Goal: Transaction & Acquisition: Purchase product/service

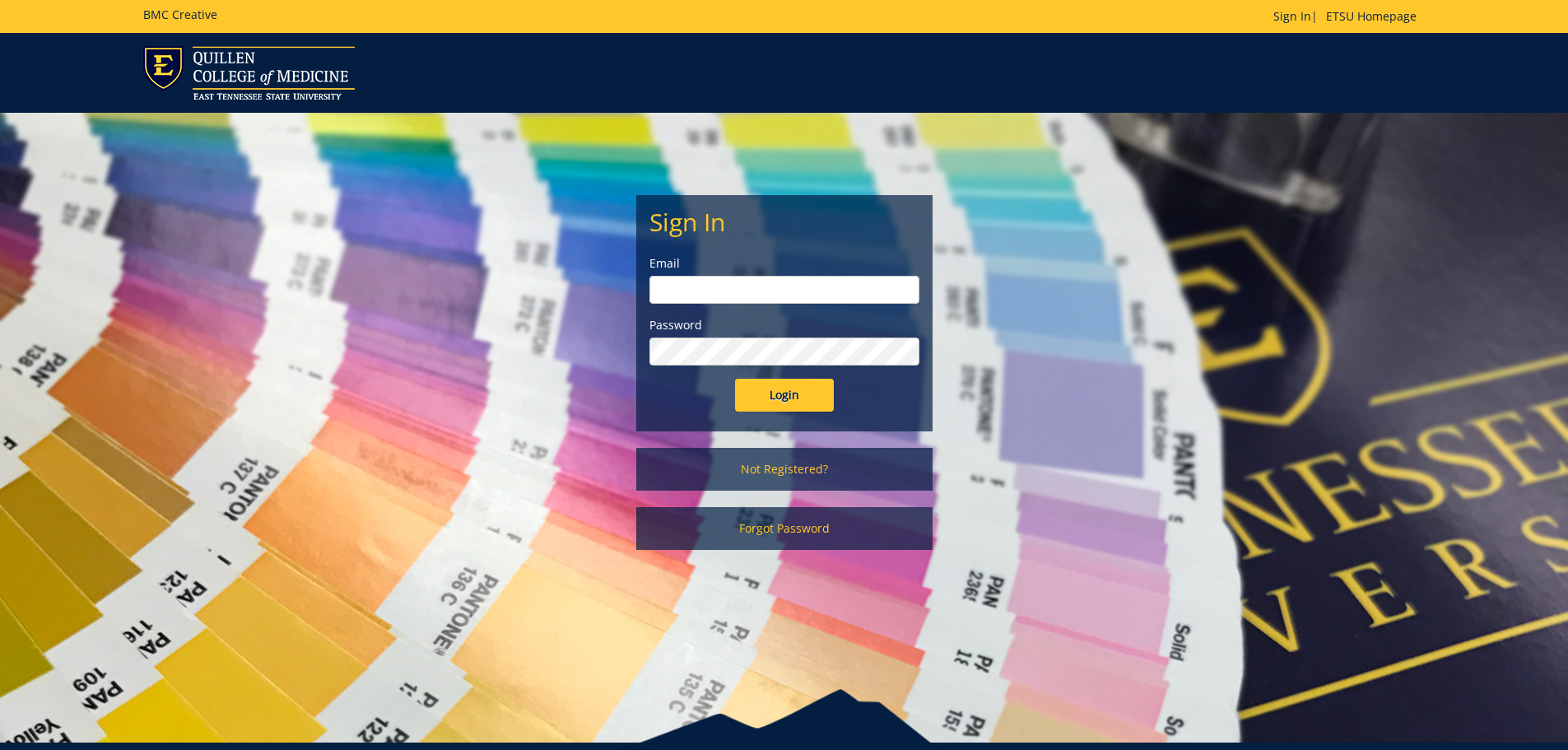
type input "jewettk@etsu.edu"
click at [768, 408] on input "Login" at bounding box center [784, 395] width 99 height 33
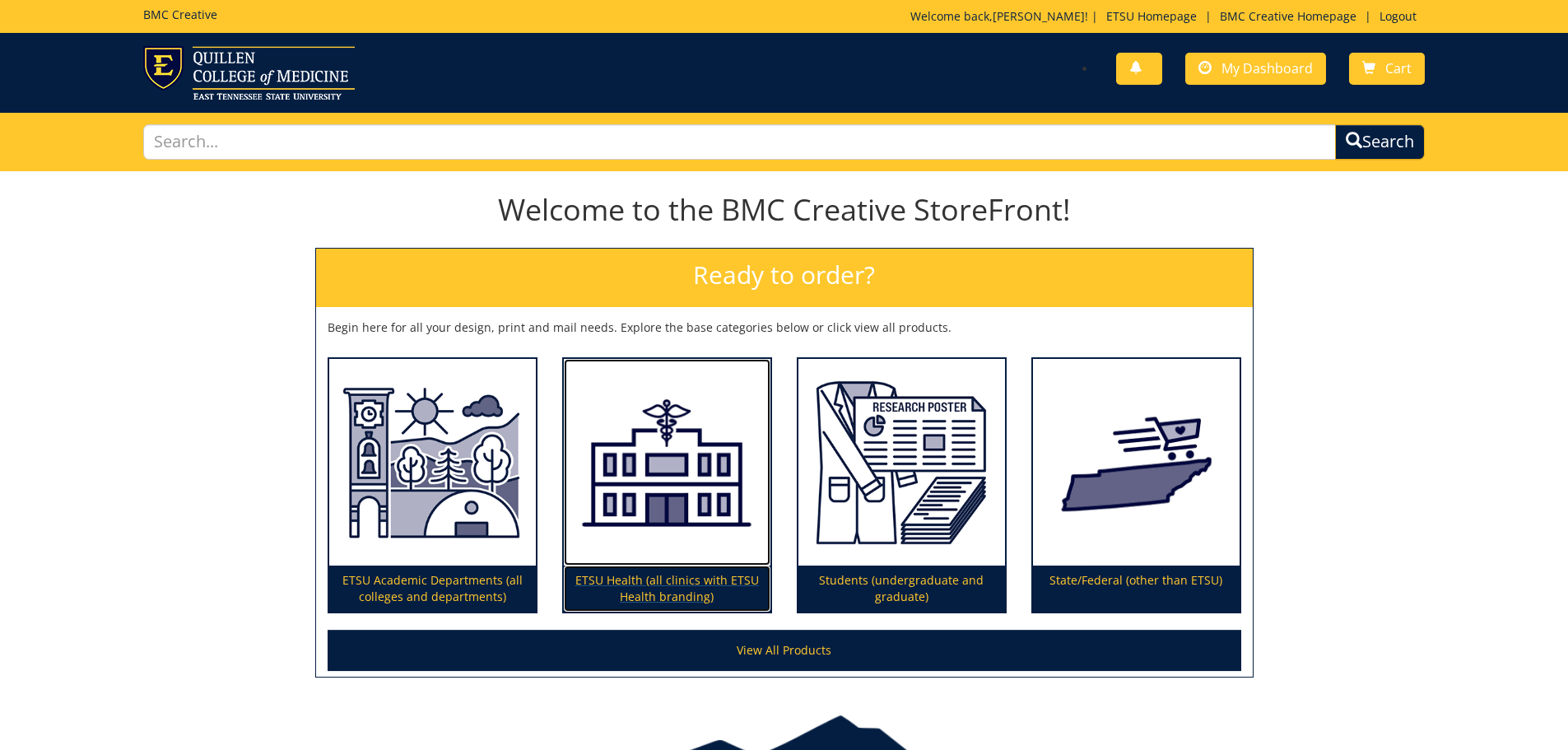
click at [675, 493] on img at bounding box center [667, 462] width 206 height 207
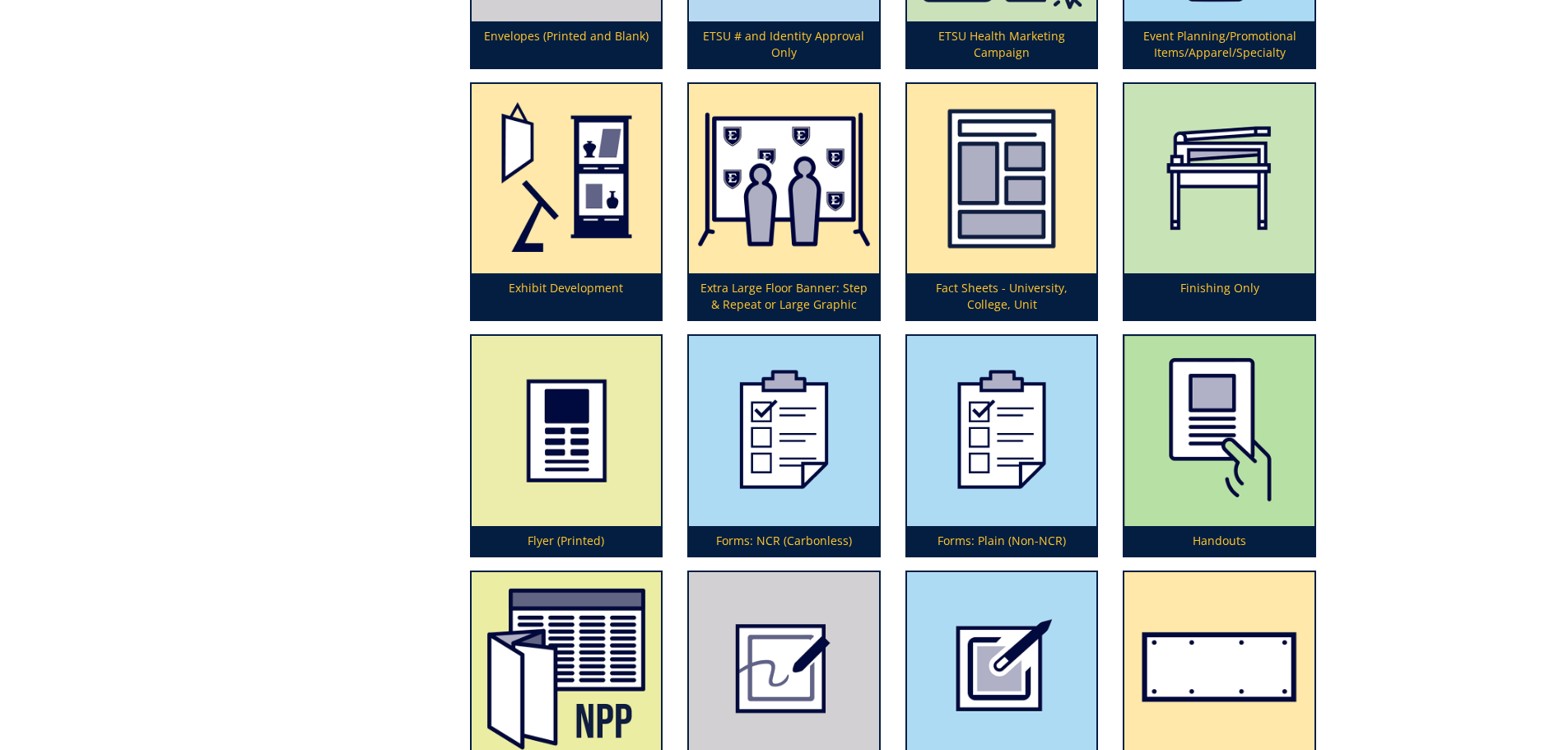
scroll to position [2058, 0]
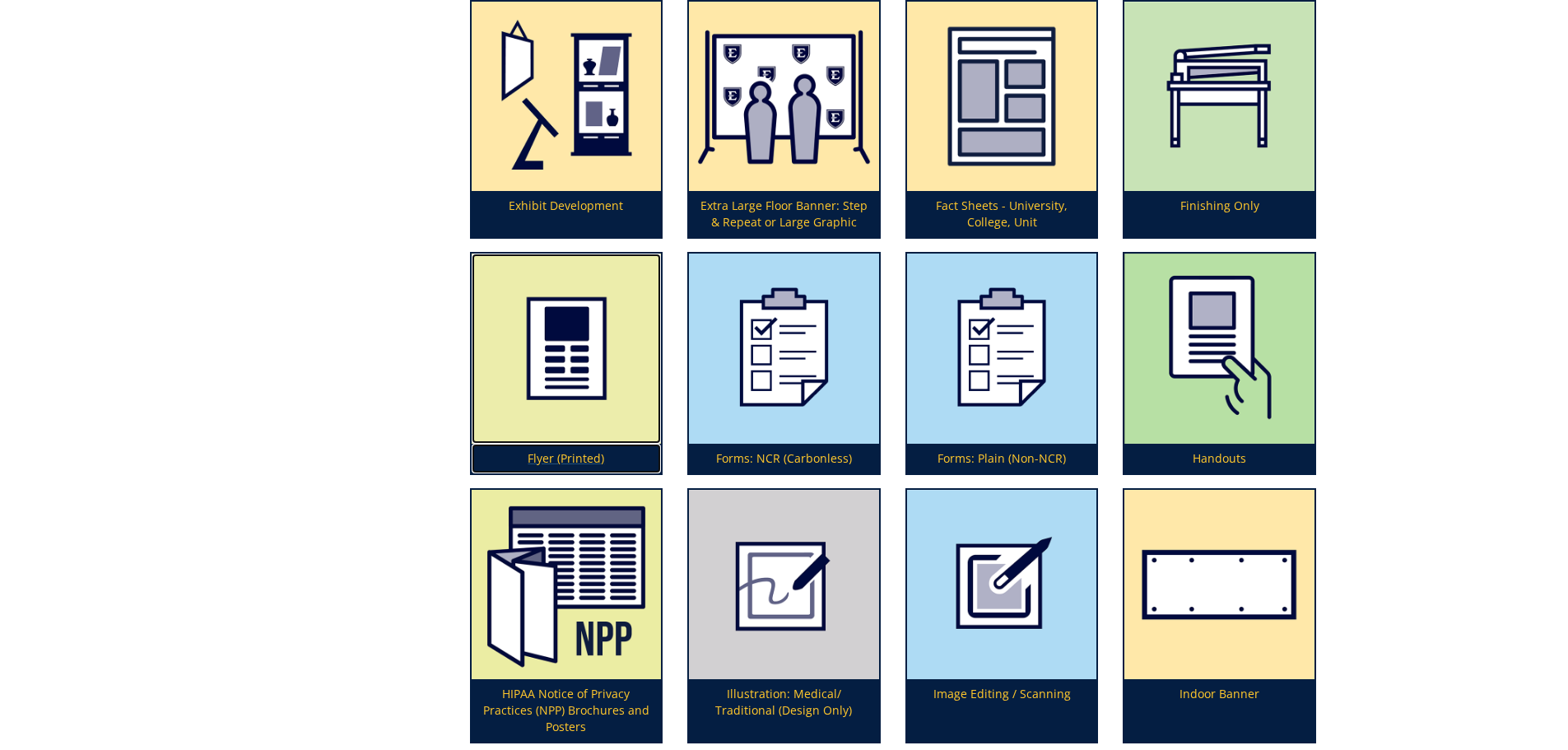
click at [545, 367] on img at bounding box center [566, 349] width 190 height 190
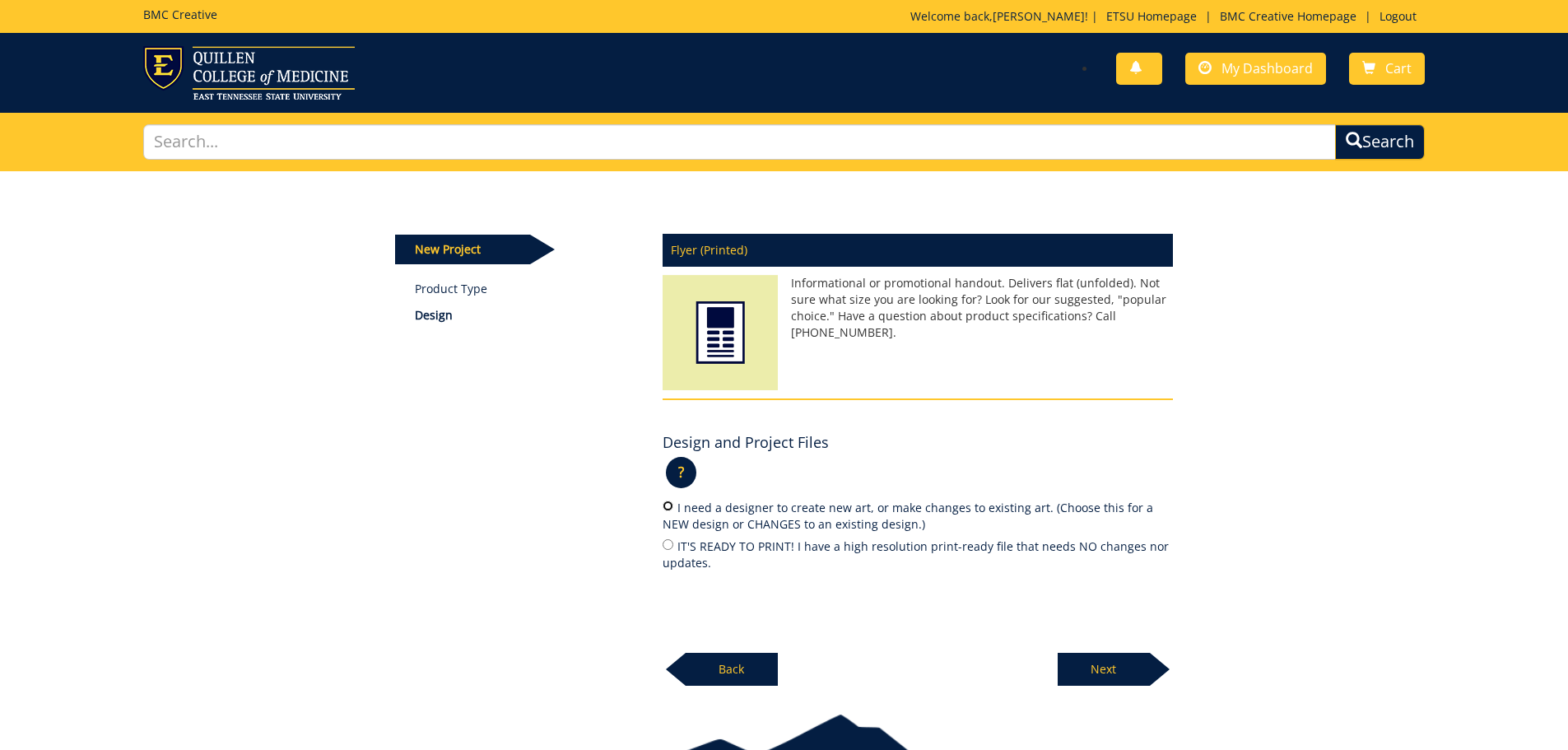
click at [668, 504] on input "I need a designer to create new art, or make changes to existing art. (Choose t…" at bounding box center [668, 506] width 11 height 11
radio input "true"
click at [1134, 668] on p "Next" at bounding box center [1103, 669] width 92 height 33
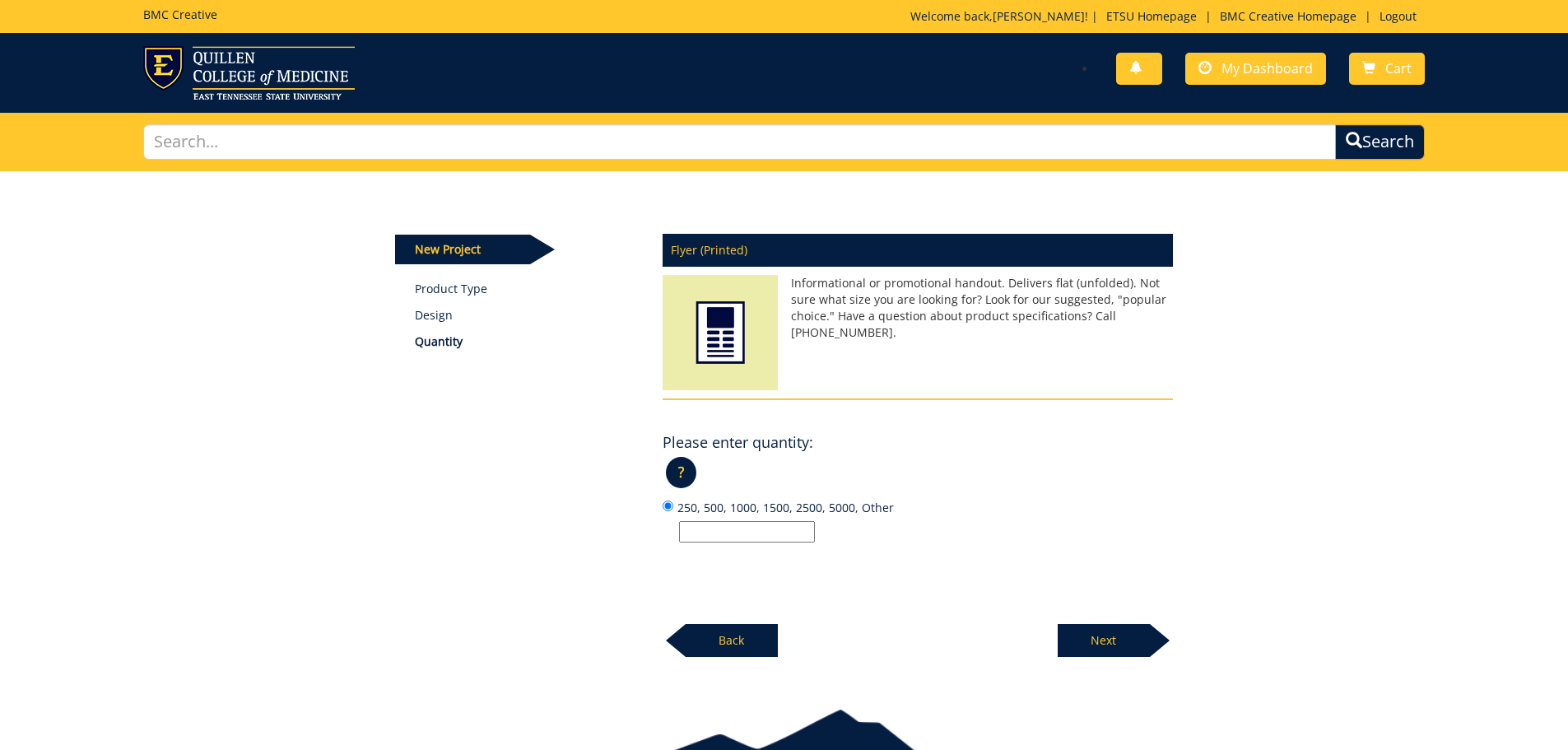
click at [703, 532] on input "250, 500, 1000, 1500, 2500, 5000, Other" at bounding box center [746, 531] width 136 height 21
type input "75"
click at [897, 584] on div "Flyer (Printed) Informational or promotional handout. Delivers flat (unfolded).…" at bounding box center [918, 440] width 535 height 433
click at [1067, 641] on p "Next" at bounding box center [1103, 641] width 92 height 33
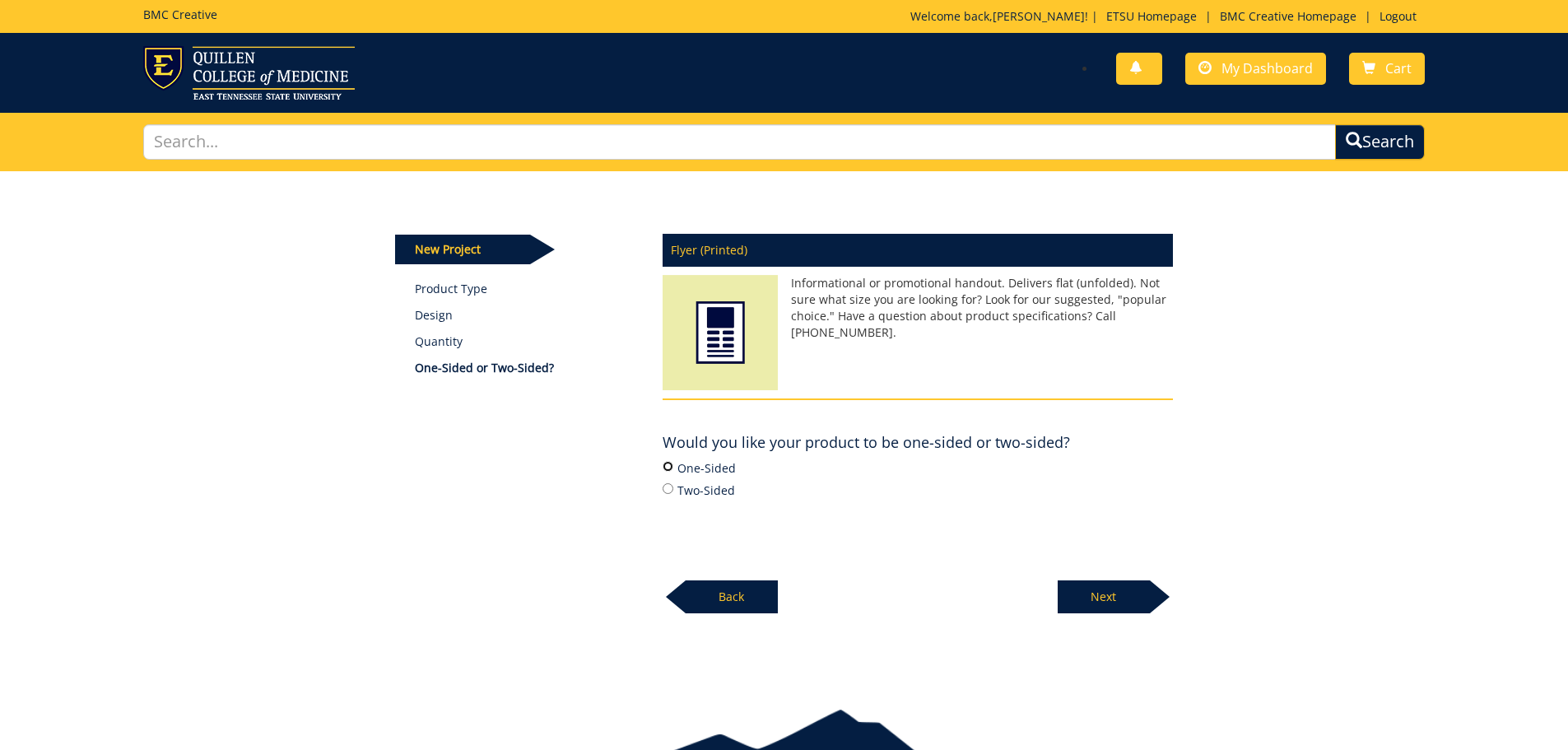
click at [671, 465] on input "One-Sided" at bounding box center [668, 466] width 11 height 11
radio input "true"
click at [1073, 601] on p "Next" at bounding box center [1103, 597] width 92 height 33
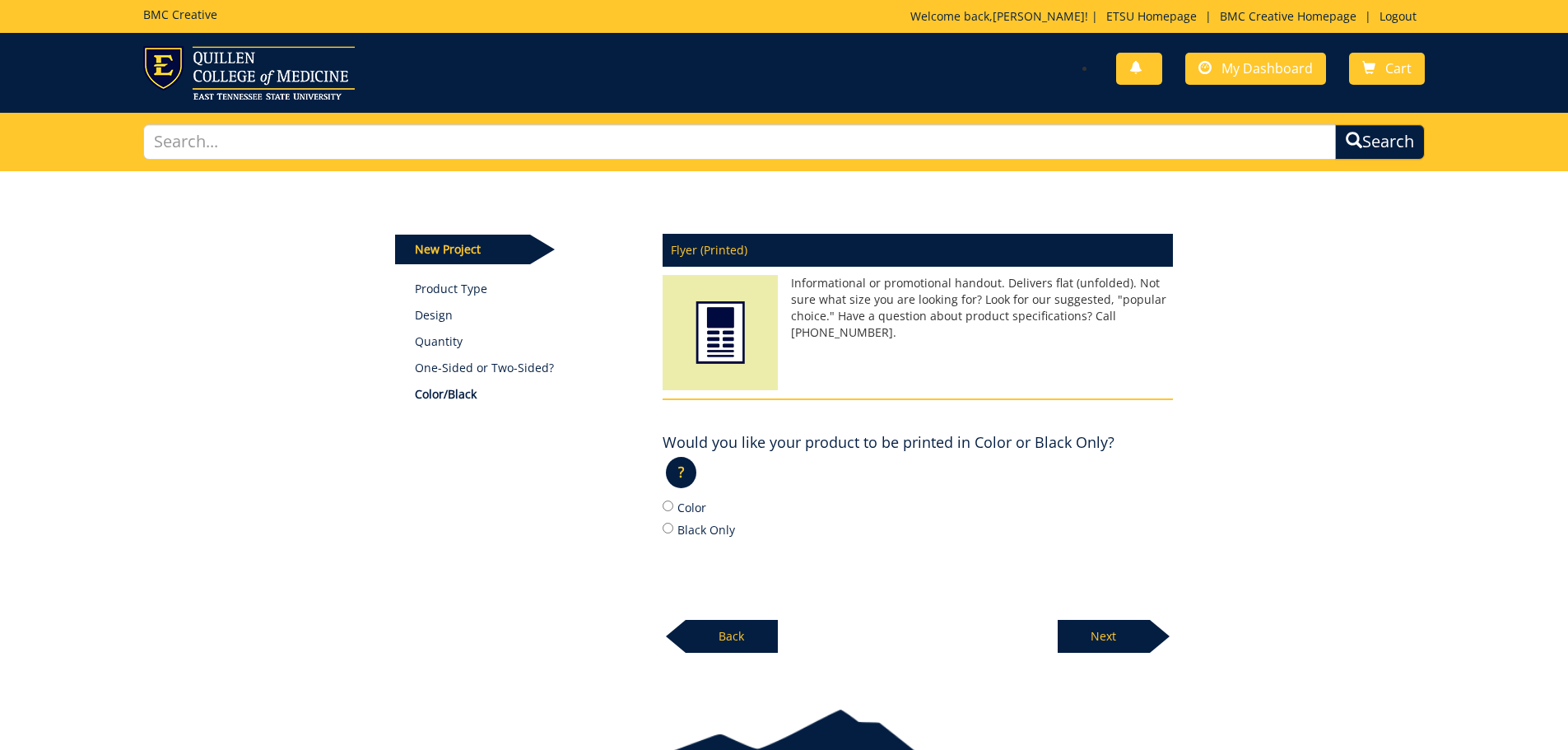
click at [686, 509] on label "Color" at bounding box center [917, 507] width 510 height 18
click at [673, 509] on input "Color" at bounding box center [668, 506] width 11 height 11
radio input "true"
click at [1089, 635] on p "Next" at bounding box center [1103, 636] width 92 height 33
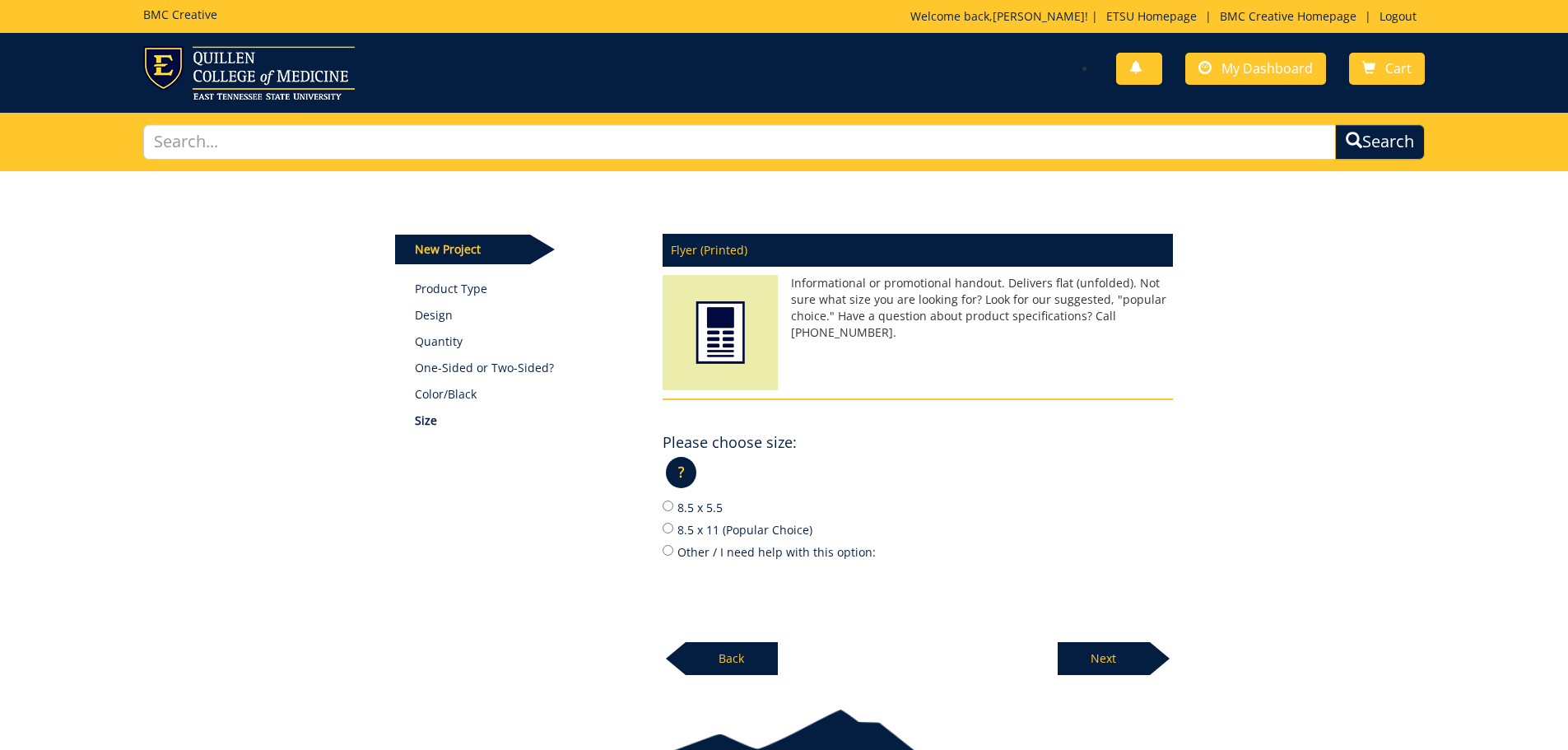
click at [718, 529] on label "8.5 x 11 (Popular Choice)" at bounding box center [917, 529] width 510 height 18
click at [673, 529] on input "8.5 x 11 (Popular Choice)" at bounding box center [668, 528] width 11 height 11
radio input "true"
click at [1124, 651] on p "Next" at bounding box center [1103, 659] width 92 height 33
